Goal: Task Accomplishment & Management: Manage account settings

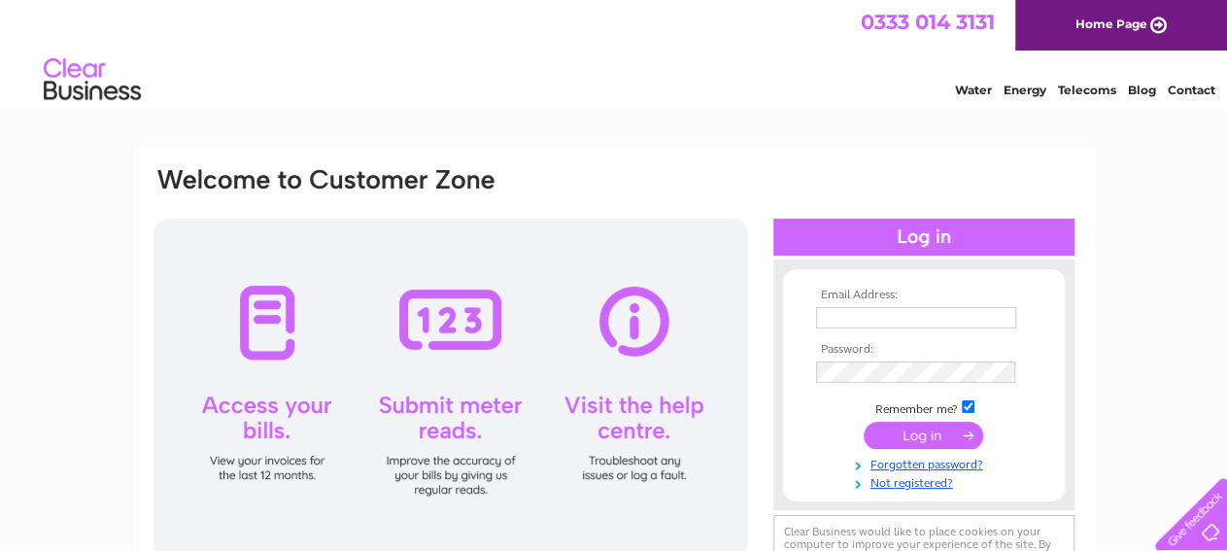
click at [857, 322] on input "text" at bounding box center [916, 317] width 200 height 21
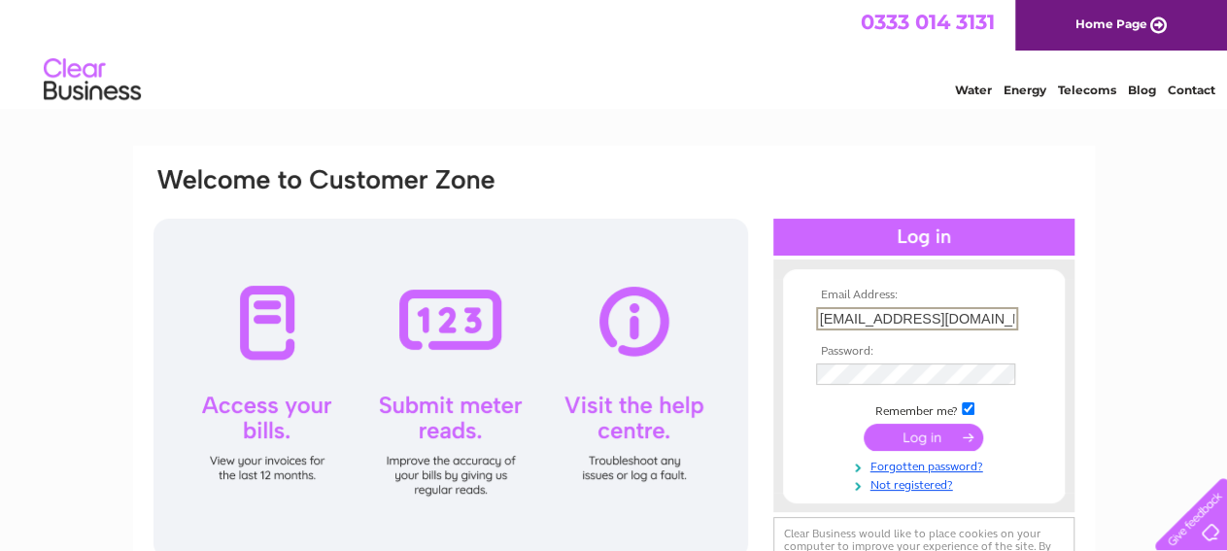
type input "loudon4x4@outlook.com"
click at [899, 439] on input "submit" at bounding box center [923, 437] width 119 height 27
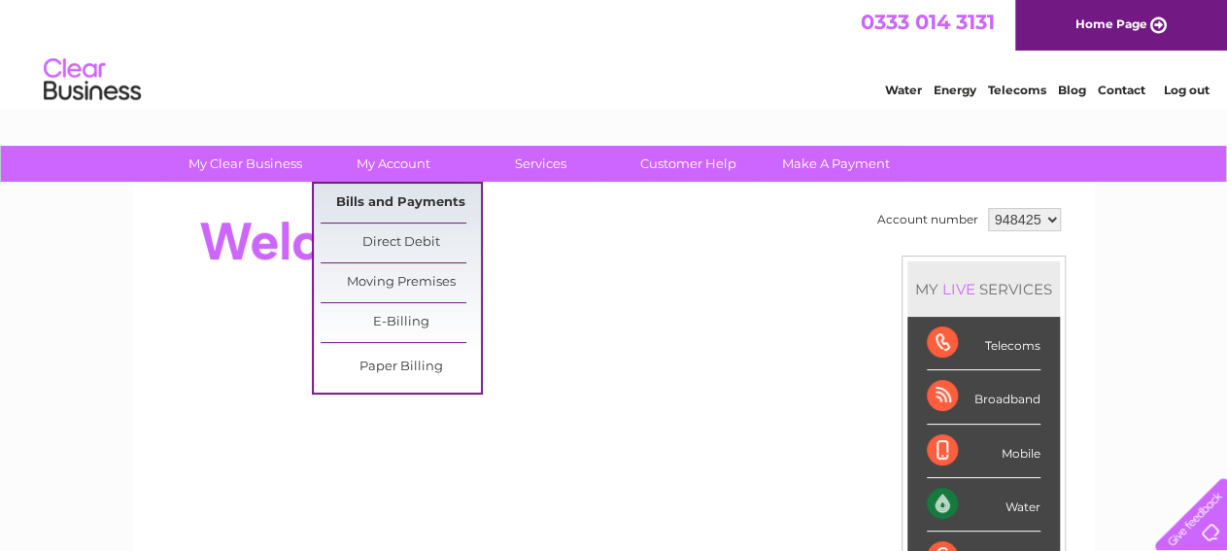
click at [343, 197] on link "Bills and Payments" at bounding box center [401, 203] width 160 height 39
click at [356, 198] on link "Bills and Payments" at bounding box center [401, 203] width 160 height 39
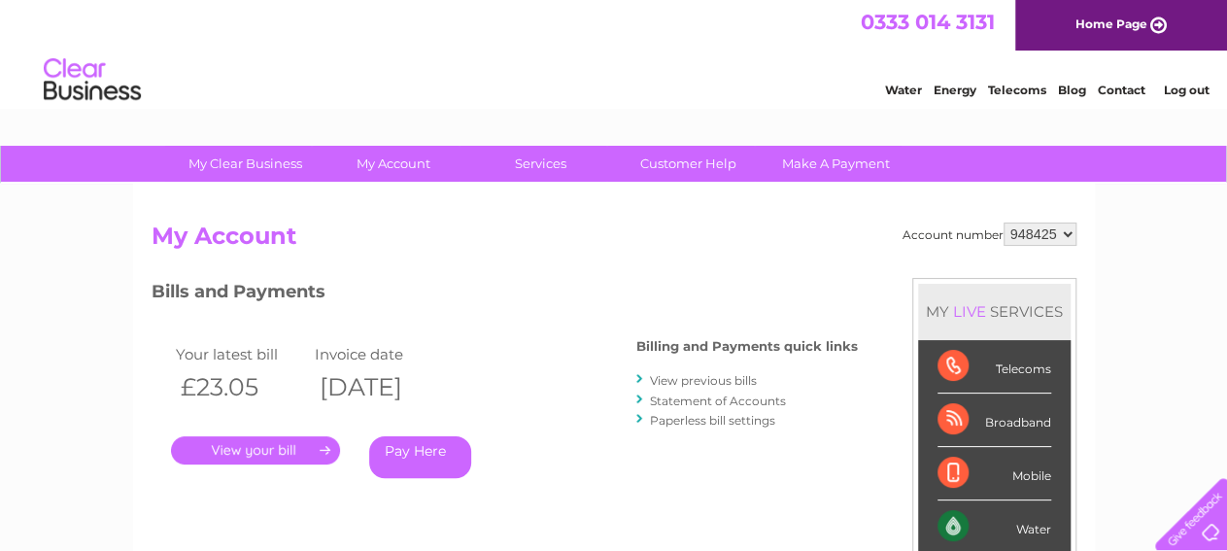
click at [275, 458] on link "." at bounding box center [255, 450] width 169 height 28
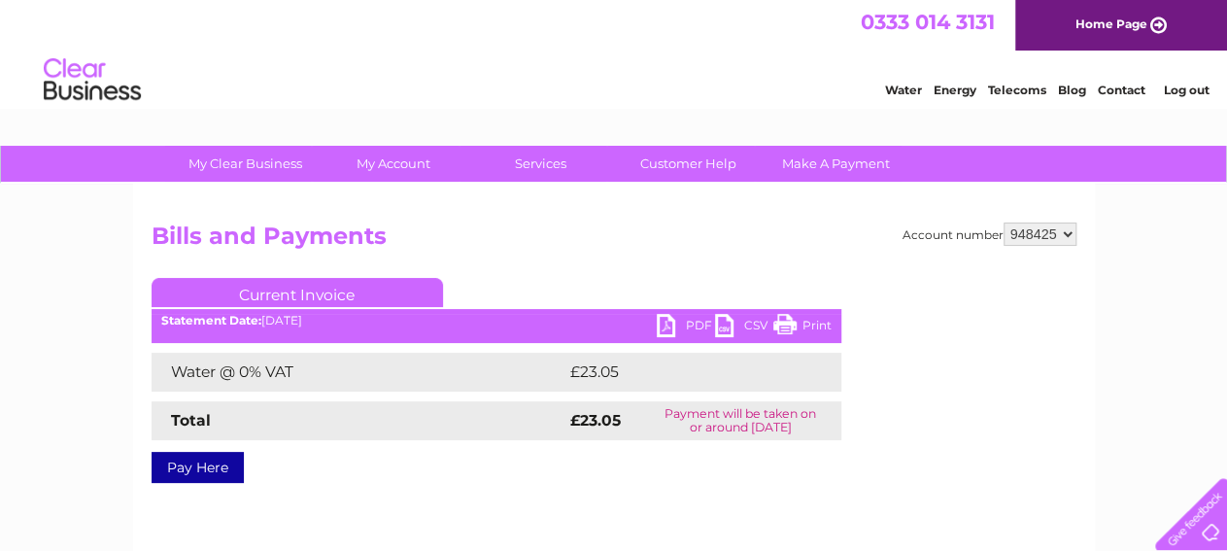
click at [663, 325] on link "PDF" at bounding box center [686, 328] width 58 height 28
click at [1178, 91] on link "Log out" at bounding box center [1186, 90] width 46 height 15
